Goal: Task Accomplishment & Management: Manage account settings

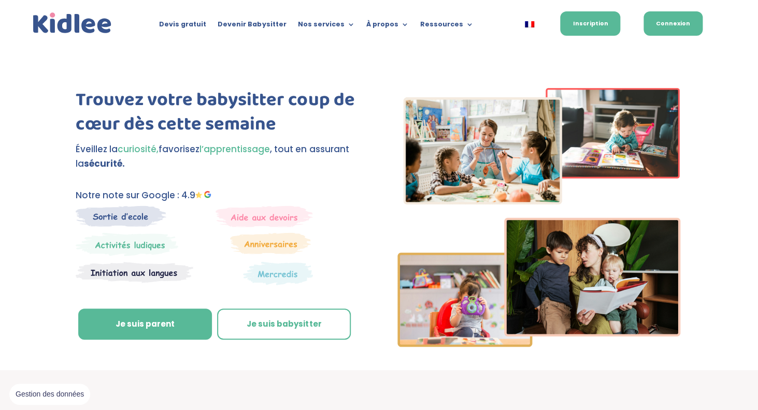
click at [671, 27] on link "Connexion" at bounding box center [673, 23] width 59 height 24
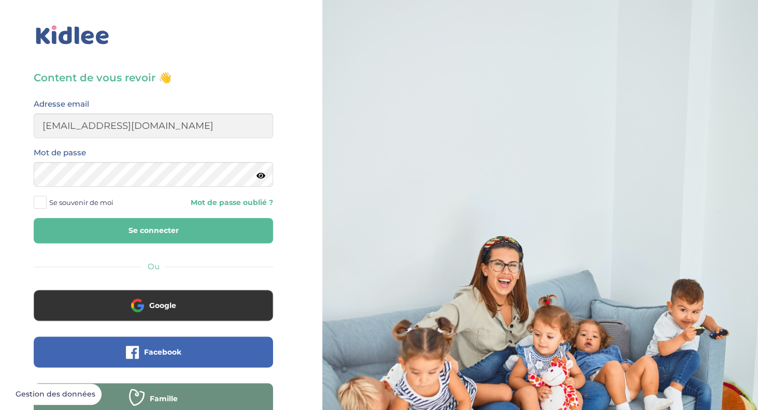
click at [140, 230] on button "Se connecter" at bounding box center [153, 230] width 239 height 25
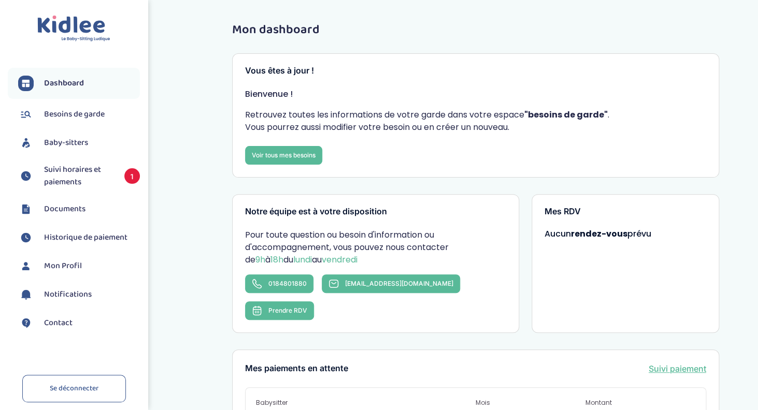
click at [72, 174] on span "Suivi horaires et paiements" at bounding box center [79, 176] width 70 height 25
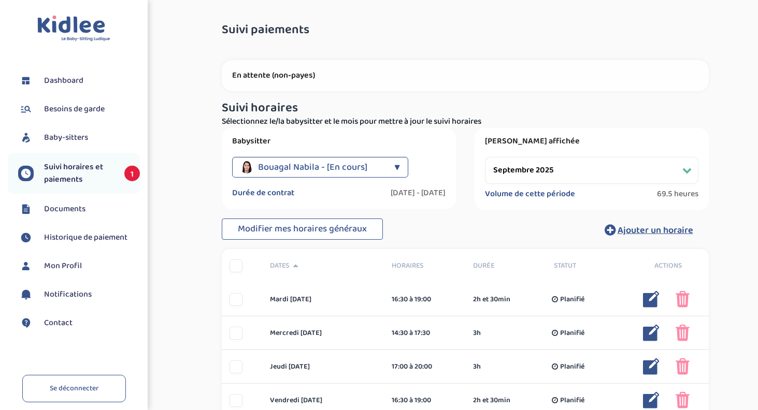
select select "septembre 2025"
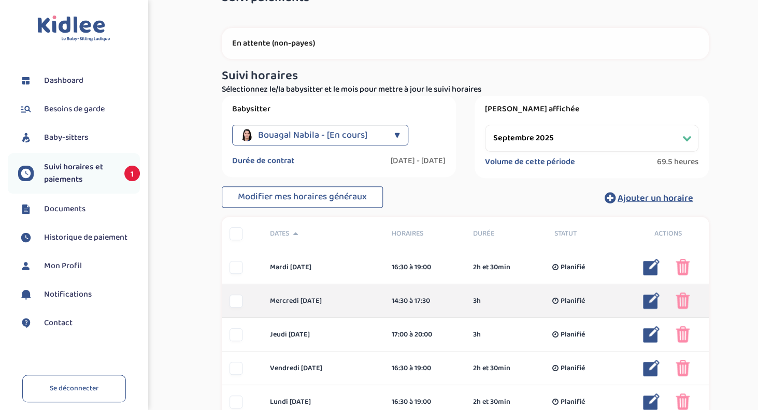
scroll to position [45, 0]
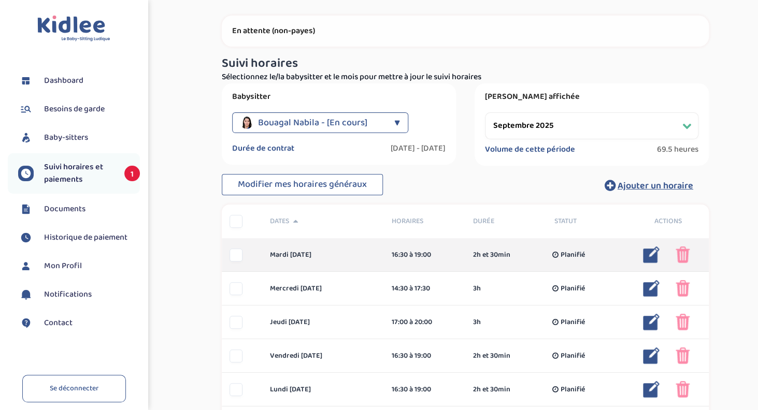
click at [650, 255] on img at bounding box center [651, 255] width 17 height 17
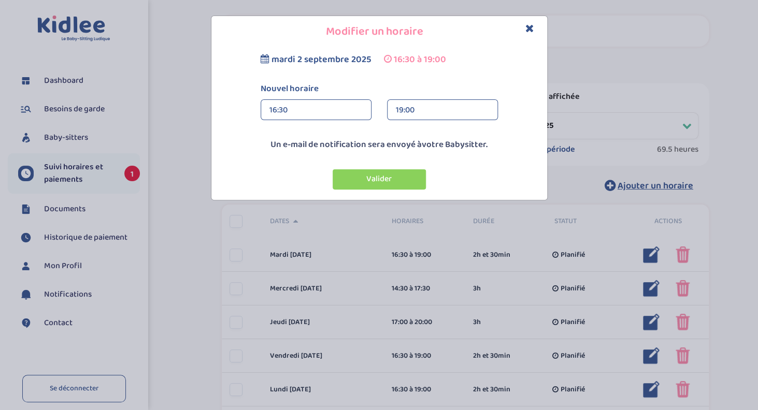
click at [284, 108] on div "16:30" at bounding box center [315, 110] width 93 height 21
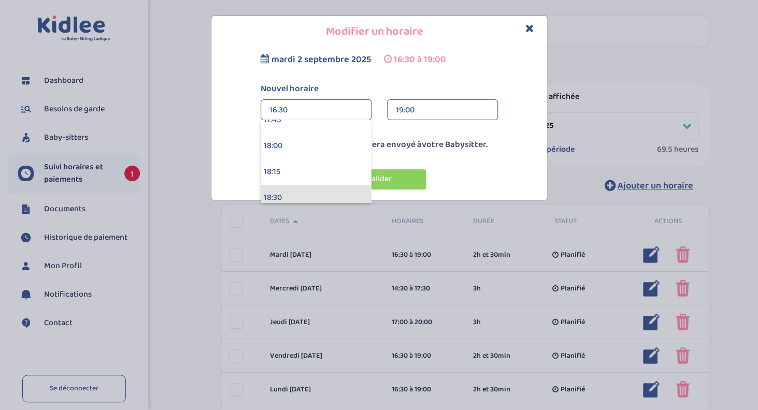
scroll to position [1851, 0]
click at [296, 140] on div "18:00" at bounding box center [316, 147] width 110 height 26
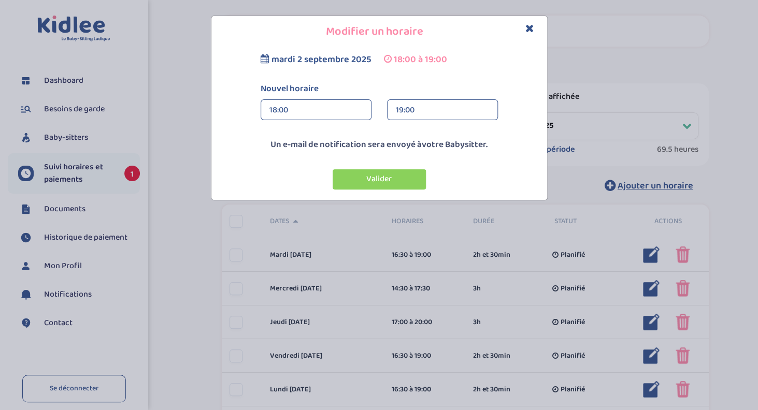
click at [406, 118] on div "19:00" at bounding box center [442, 110] width 93 height 21
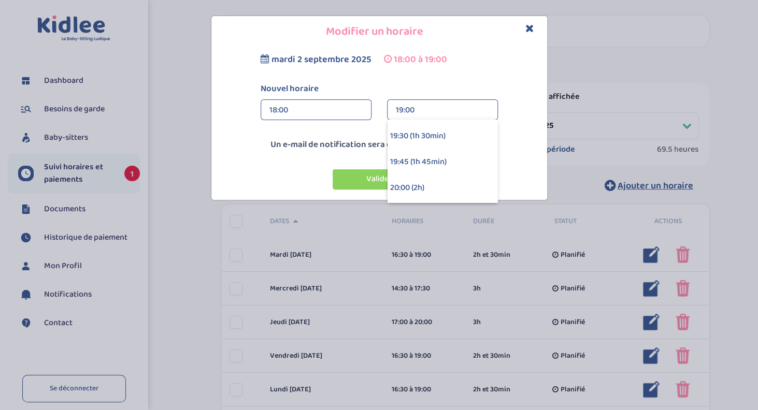
scroll to position [136, 0]
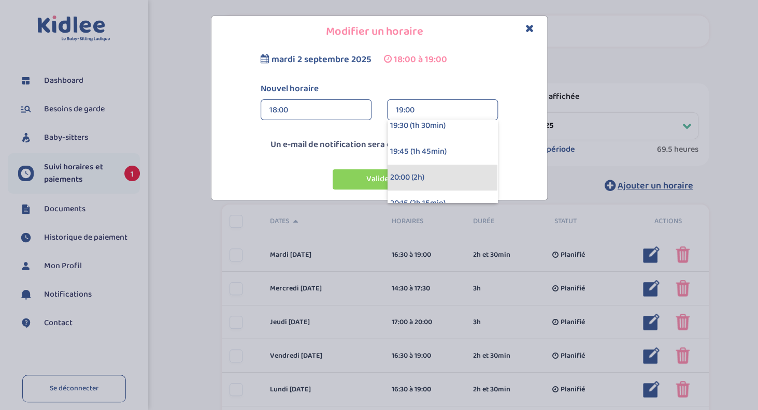
click at [411, 169] on div "20:00 (2h)" at bounding box center [443, 178] width 110 height 26
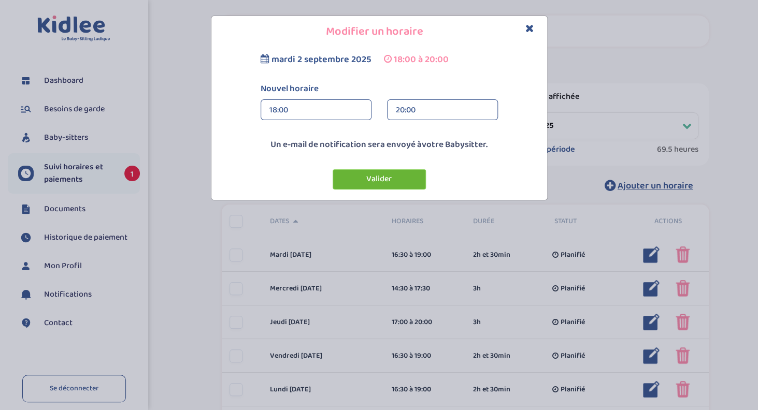
click at [392, 181] on button "Valider" at bounding box center [379, 179] width 93 height 20
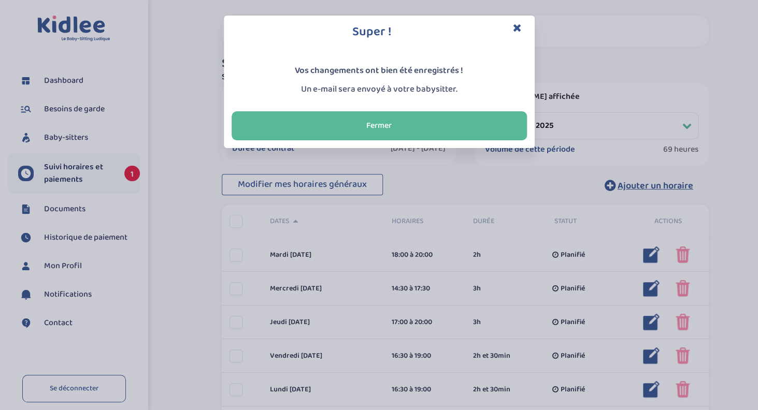
click at [515, 26] on icon "Close" at bounding box center [517, 27] width 9 height 11
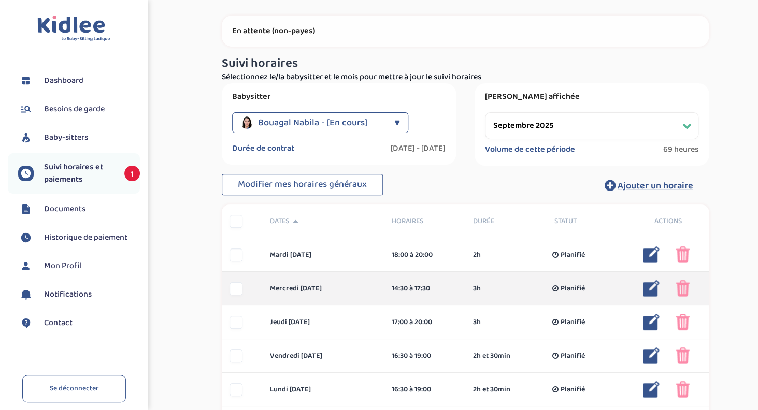
click at [653, 293] on img at bounding box center [651, 288] width 17 height 17
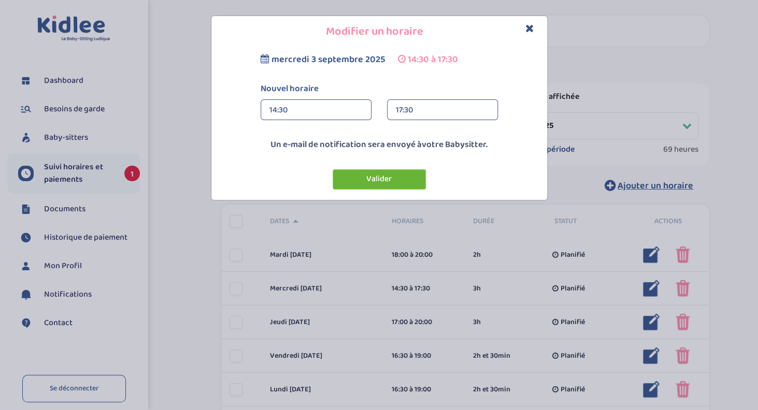
click at [391, 182] on button "Valider" at bounding box center [379, 179] width 93 height 20
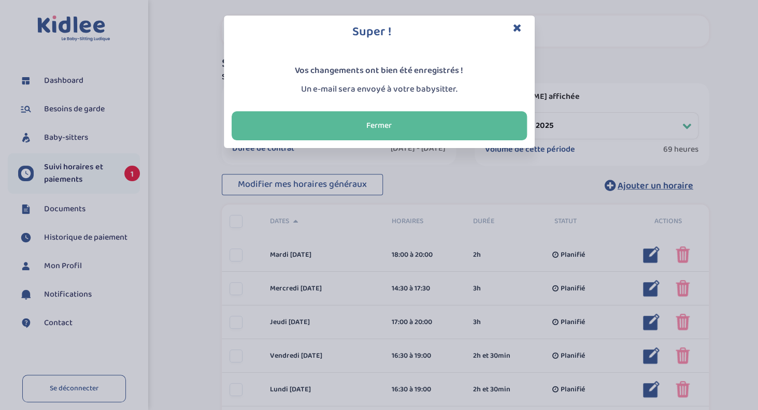
click at [515, 32] on icon "Close" at bounding box center [517, 27] width 9 height 11
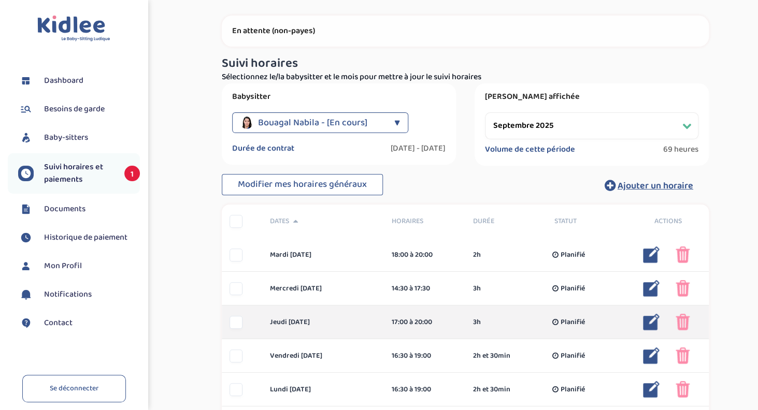
click at [655, 325] on img at bounding box center [651, 322] width 17 height 17
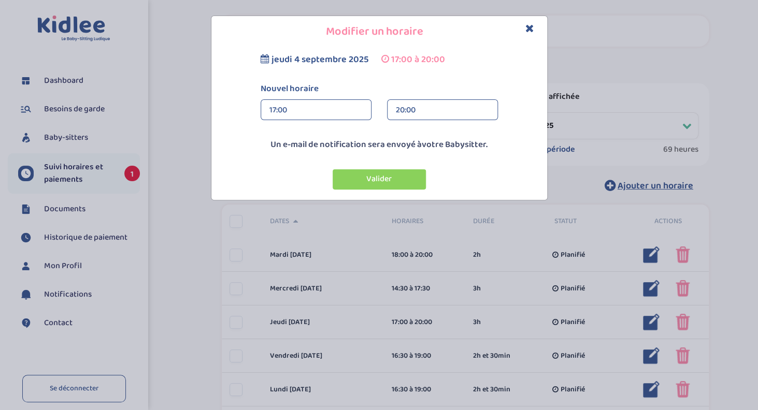
click at [316, 107] on div "17:00" at bounding box center [315, 110] width 93 height 21
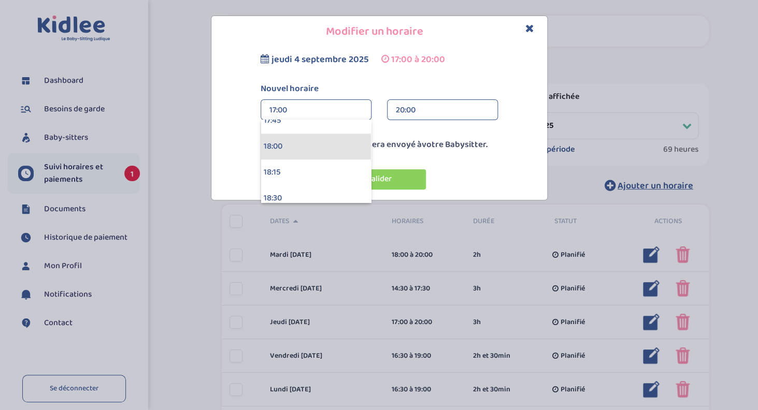
click at [307, 148] on div "18:00" at bounding box center [316, 147] width 110 height 26
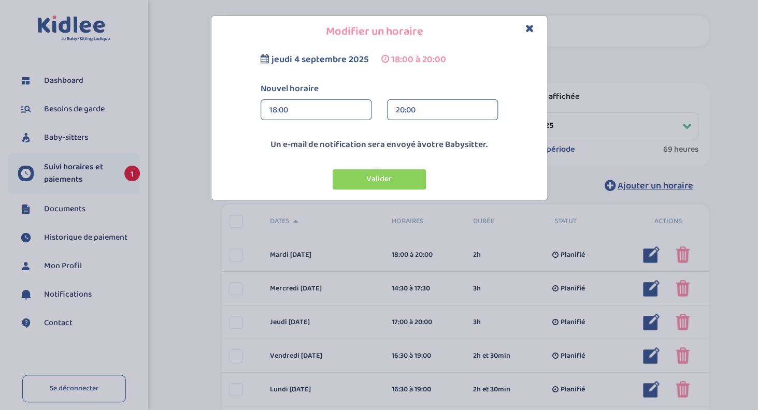
click at [404, 109] on div "20:00" at bounding box center [442, 110] width 93 height 21
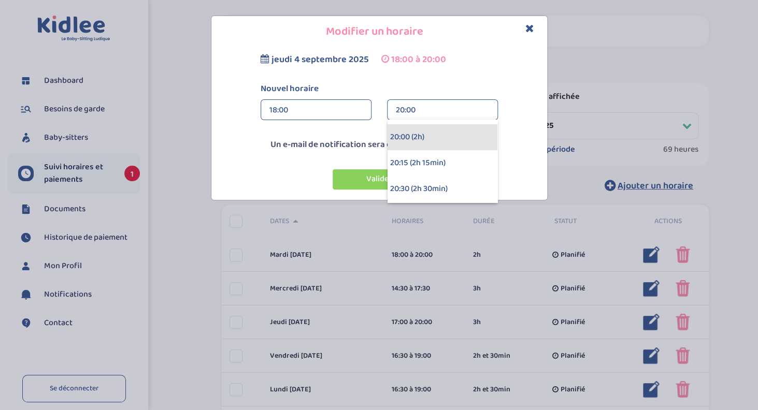
scroll to position [182, 0]
click at [413, 179] on div "20:30 (2h 30min)" at bounding box center [443, 184] width 110 height 26
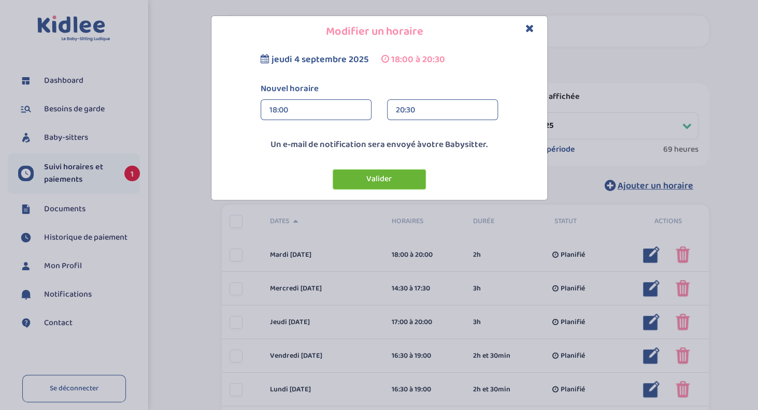
click at [393, 178] on button "Valider" at bounding box center [379, 179] width 93 height 20
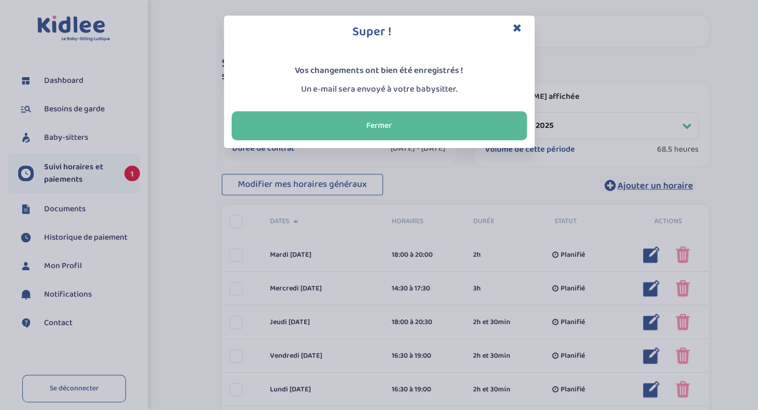
click at [519, 27] on icon "Close" at bounding box center [517, 27] width 9 height 11
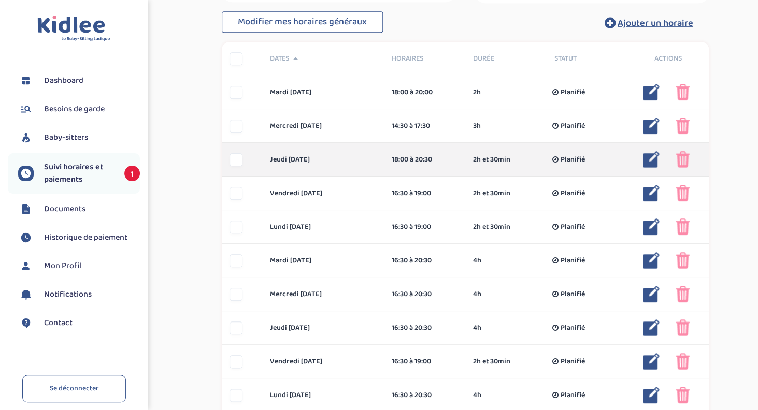
scroll to position [210, 0]
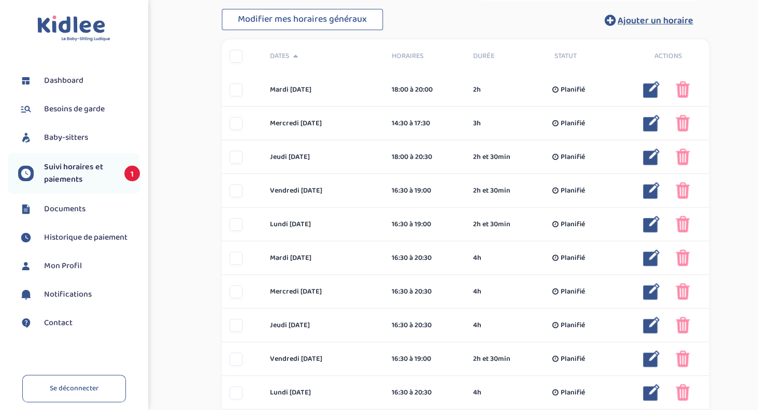
click at [110, 177] on span "Suivi horaires et paiements" at bounding box center [79, 173] width 70 height 25
click at [125, 173] on span "1" at bounding box center [132, 174] width 16 height 16
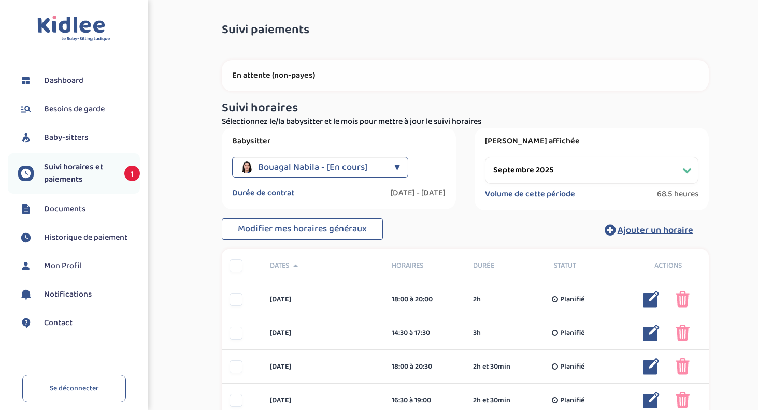
select select "septembre 2025"
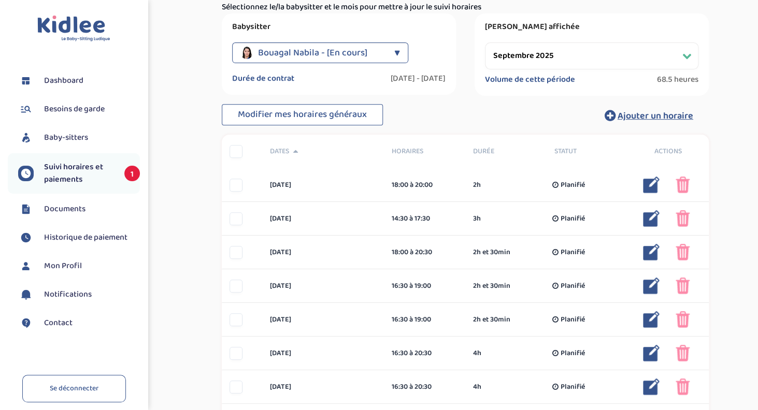
scroll to position [129, 0]
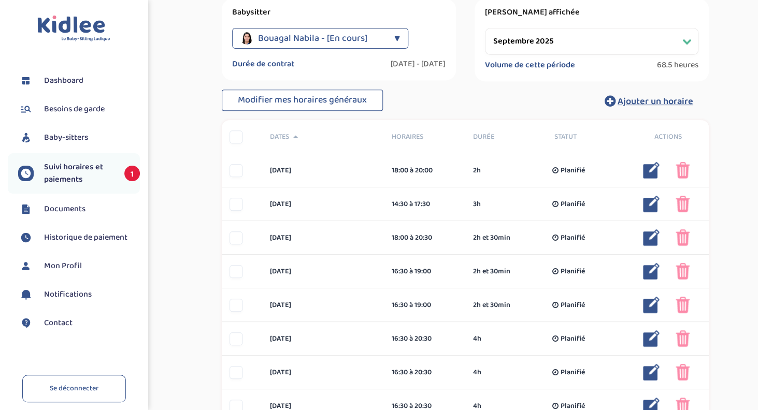
click at [131, 177] on span "1" at bounding box center [132, 174] width 16 height 16
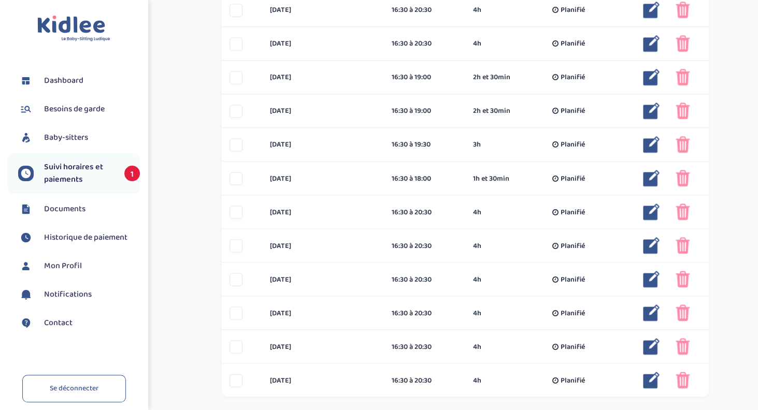
scroll to position [674, 0]
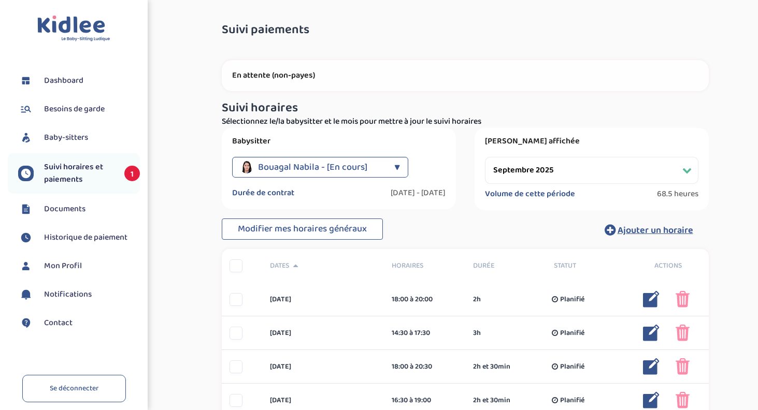
select select "septembre 2025"
click at [88, 385] on link "Se déconnecter" at bounding box center [74, 388] width 104 height 27
